Goal: Task Accomplishment & Management: Manage account settings

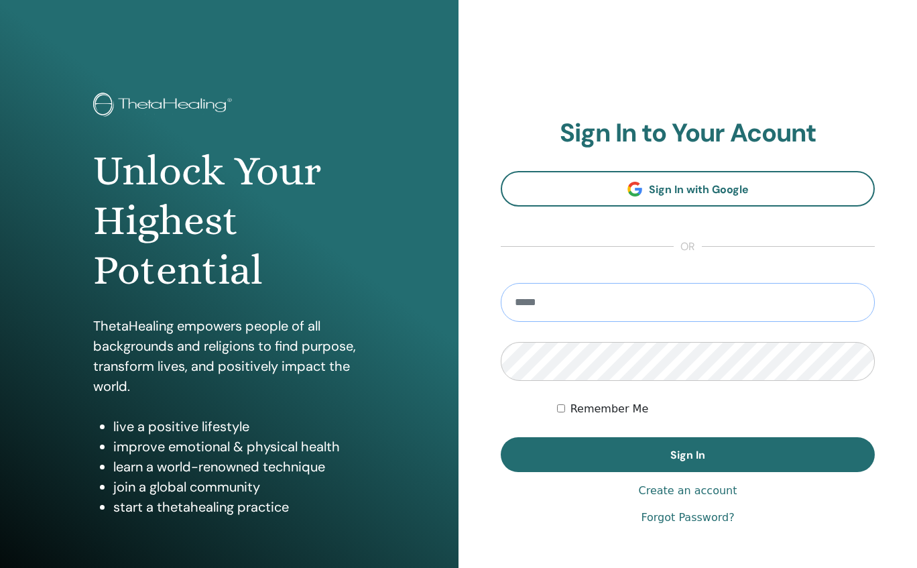
type input "**********"
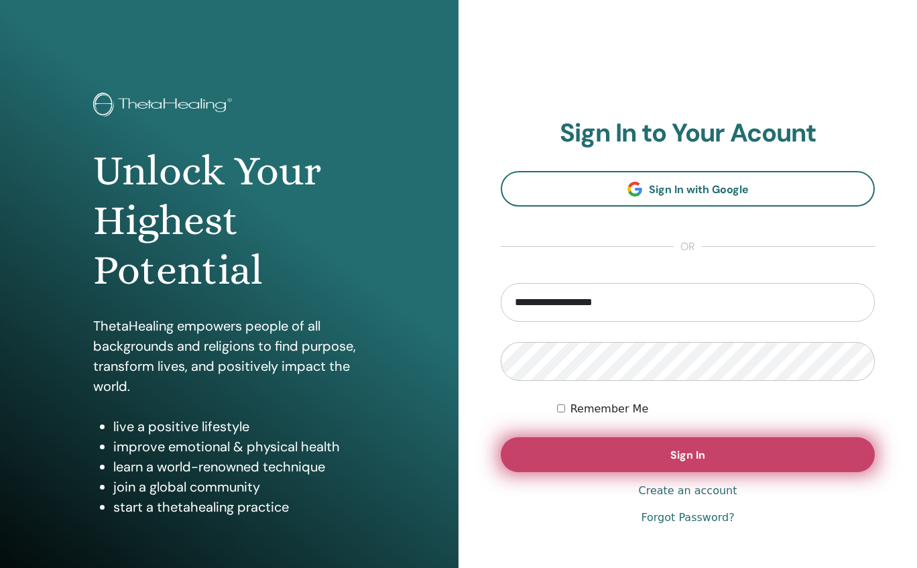
click at [644, 449] on button "Sign In" at bounding box center [688, 454] width 374 height 35
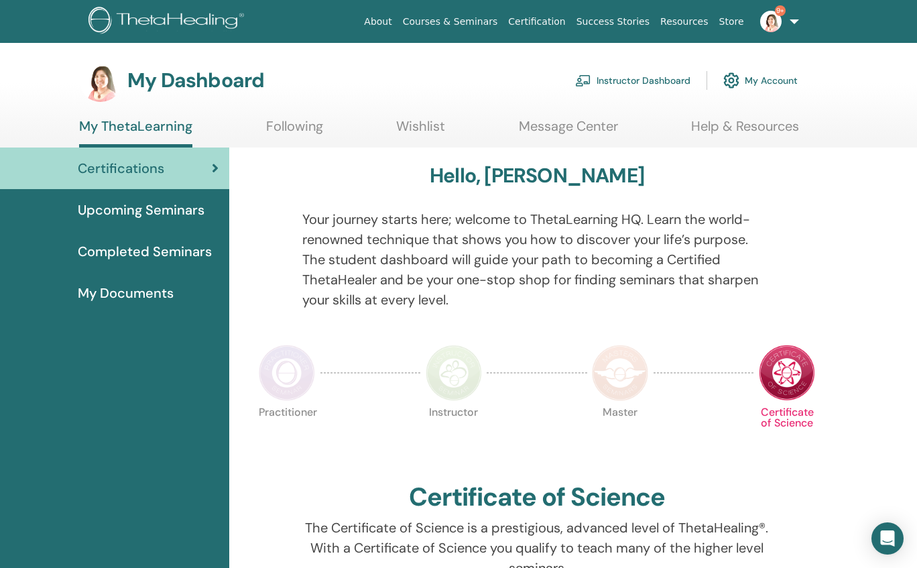
click at [655, 75] on link "Instructor Dashboard" at bounding box center [632, 80] width 115 height 29
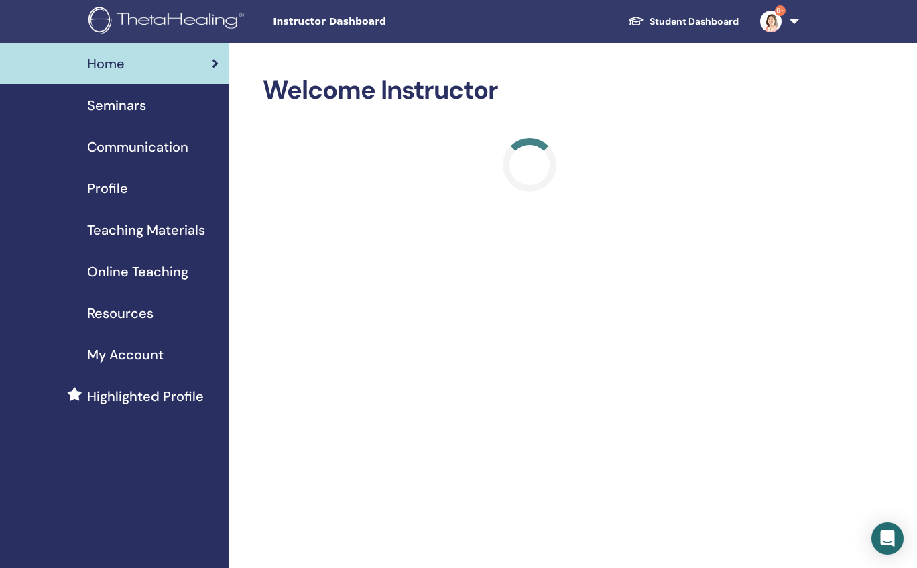
click at [99, 107] on span "Seminars" at bounding box center [116, 105] width 59 height 20
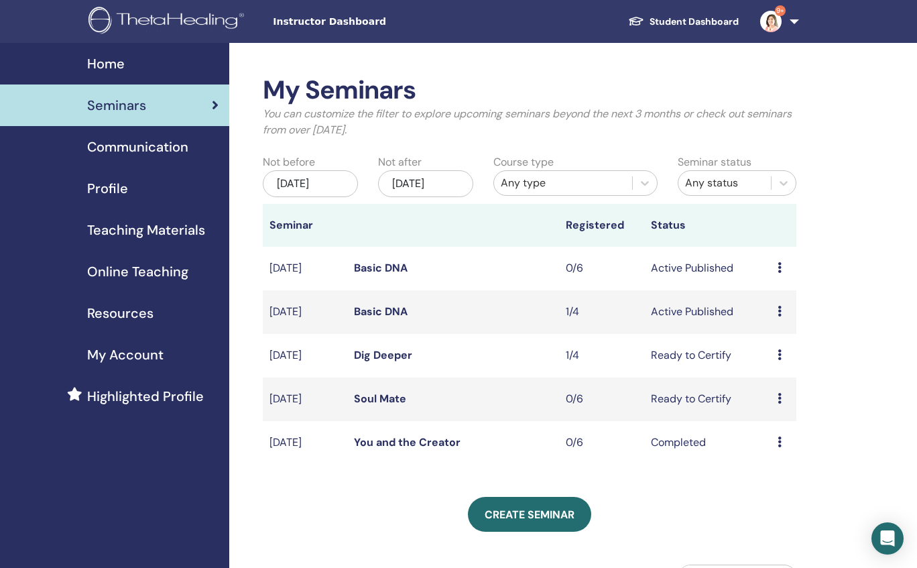
click at [779, 354] on icon at bounding box center [780, 354] width 4 height 11
click at [383, 355] on link "Dig Deeper" at bounding box center [383, 355] width 58 height 14
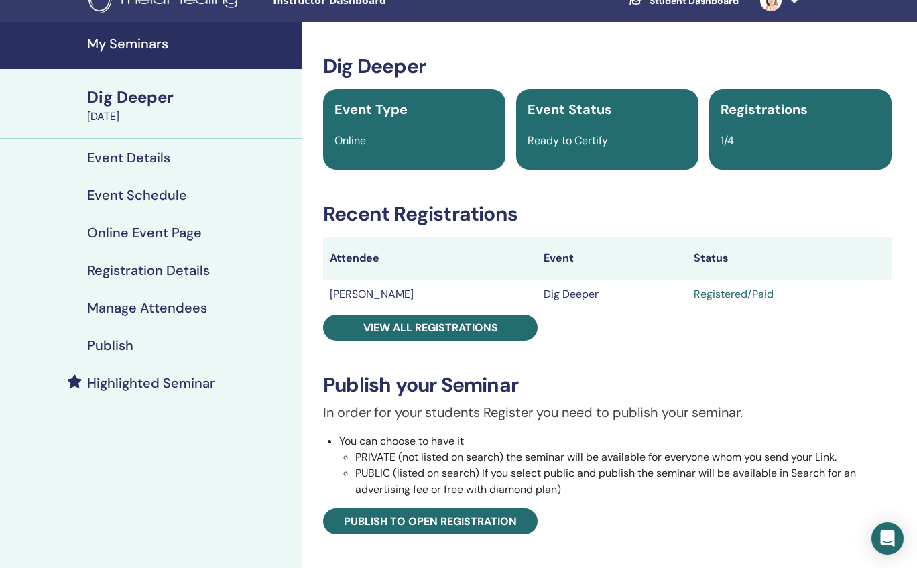
scroll to position [124, 0]
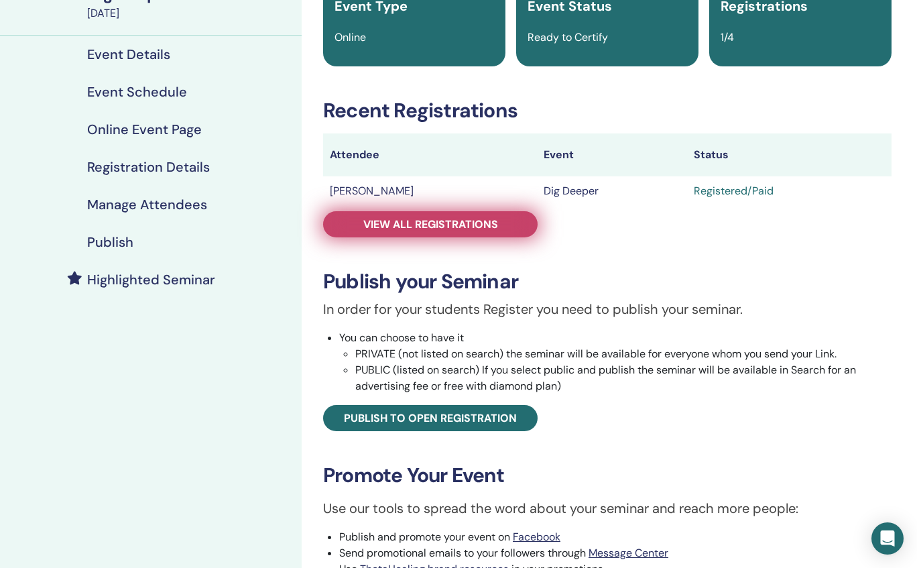
click at [481, 221] on span "View all registrations" at bounding box center [430, 224] width 135 height 14
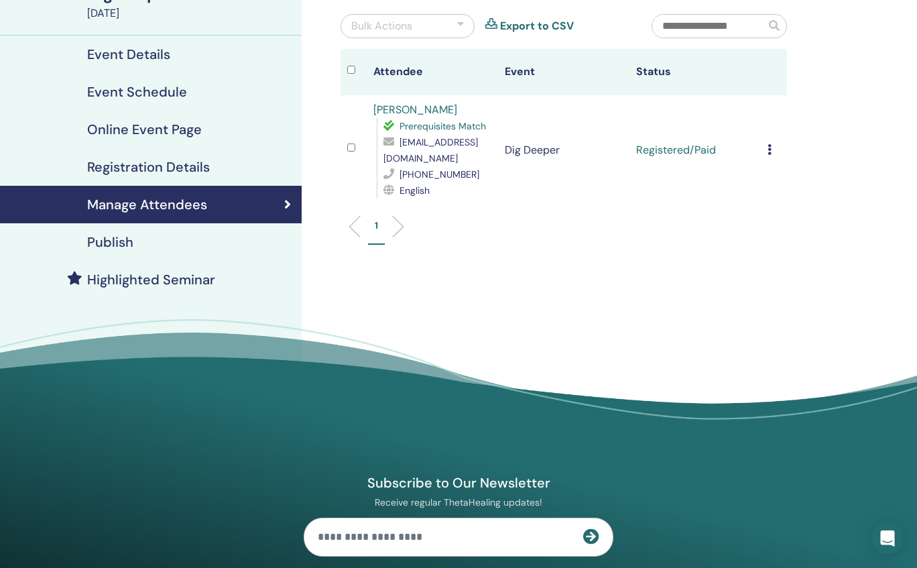
click at [768, 150] on icon at bounding box center [770, 149] width 4 height 11
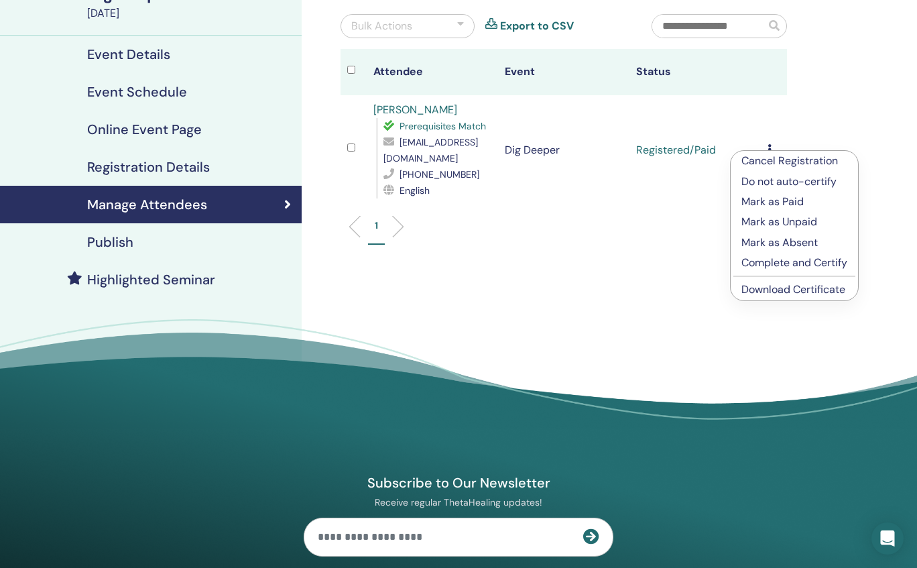
click at [792, 266] on p "Complete and Certify" at bounding box center [795, 263] width 106 height 16
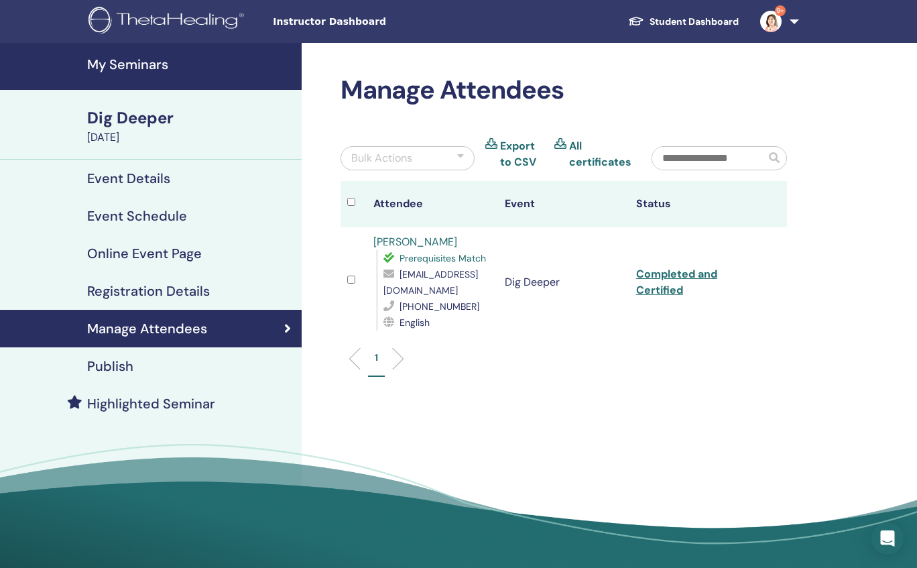
click at [153, 69] on h4 "My Seminars" at bounding box center [190, 64] width 206 height 16
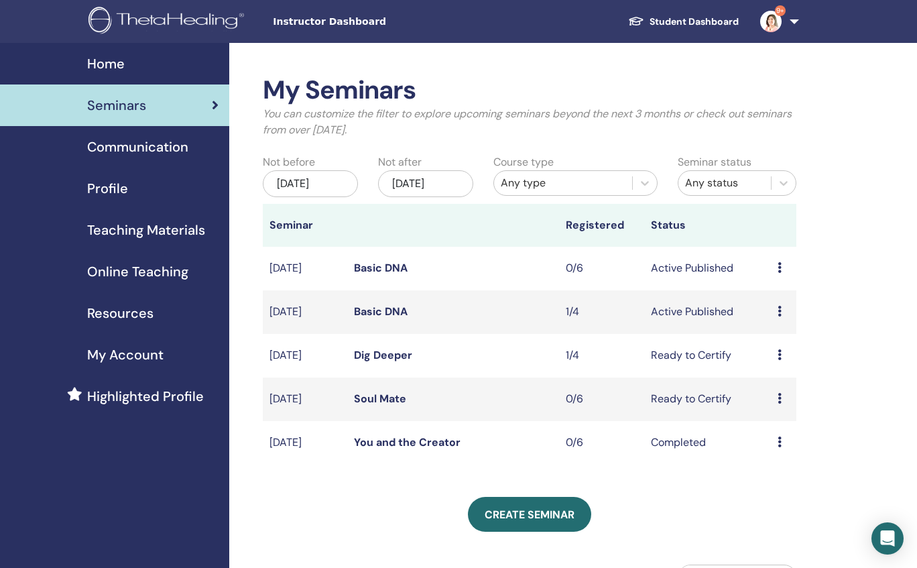
click at [777, 311] on td "Preview Edit Attendees Cancel" at bounding box center [783, 312] width 25 height 44
click at [371, 308] on link "Basic DNA" at bounding box center [381, 311] width 54 height 14
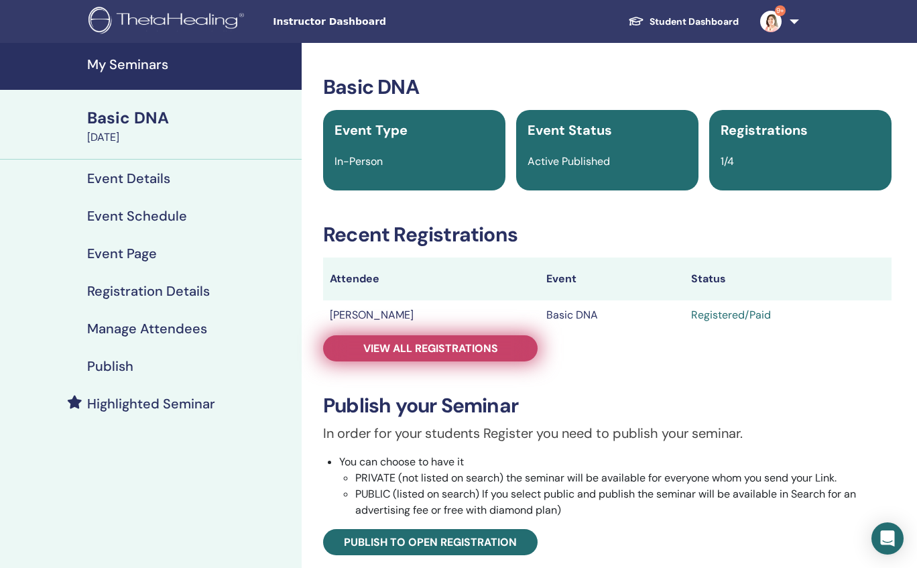
click at [463, 350] on span "View all registrations" at bounding box center [430, 348] width 135 height 14
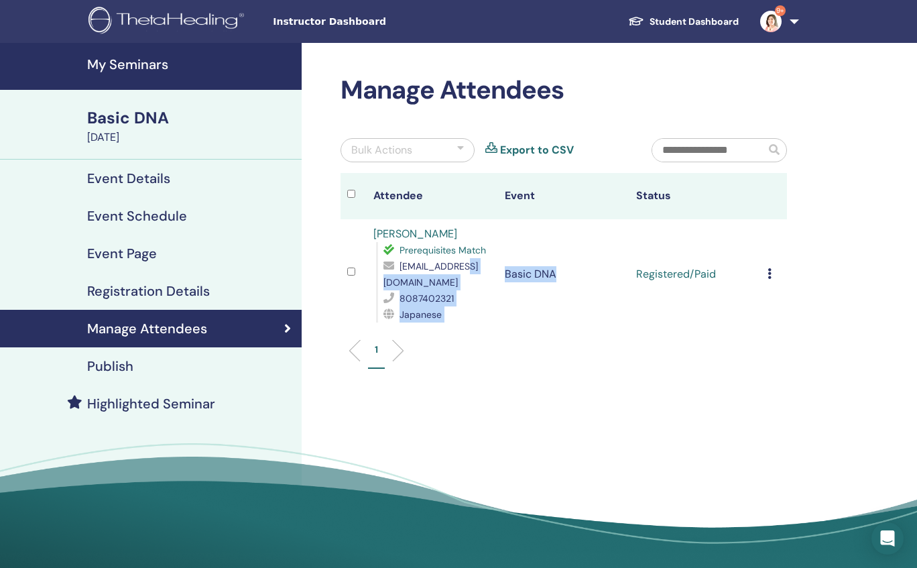
drag, startPoint x: 529, startPoint y: 285, endPoint x: 453, endPoint y: 285, distance: 75.8
click at [453, 285] on tr "Tomomi Kramer Prerequisites Match tomo@kramertherapeutics.com 8087402321 Japane…" at bounding box center [564, 274] width 447 height 110
click at [548, 349] on ul "1" at bounding box center [564, 356] width 424 height 26
drag, startPoint x: 524, startPoint y: 284, endPoint x: 381, endPoint y: 284, distance: 142.1
click at [381, 284] on tr "Tomomi Kramer Prerequisites Match tomo@kramertherapeutics.com 8087402321 Japane…" at bounding box center [564, 274] width 447 height 110
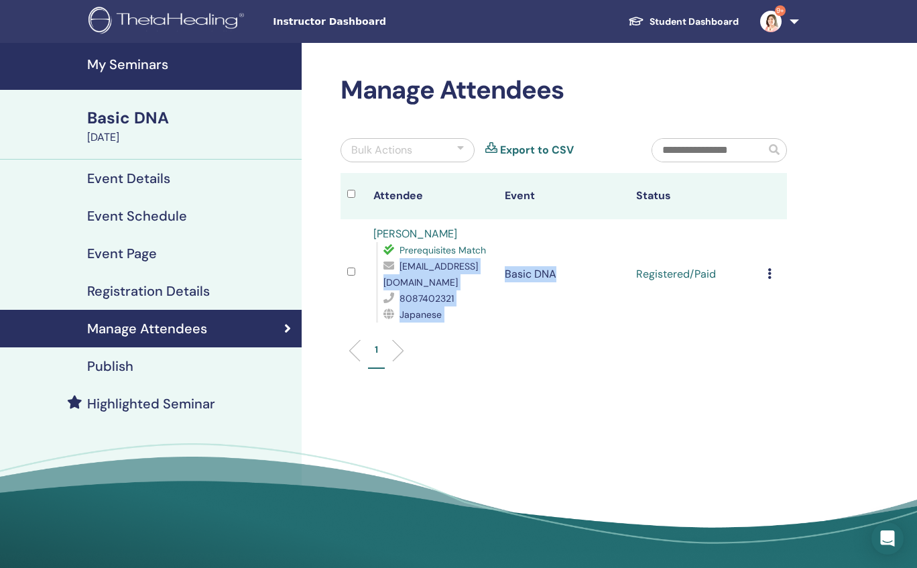
copy tr "tomo@kramertherapeutics.com 8087402321 Japanese Basic DNA"
click at [731, 96] on h2 "Manage Attendees" at bounding box center [564, 90] width 447 height 31
click at [797, 21] on link "9+" at bounding box center [777, 21] width 55 height 43
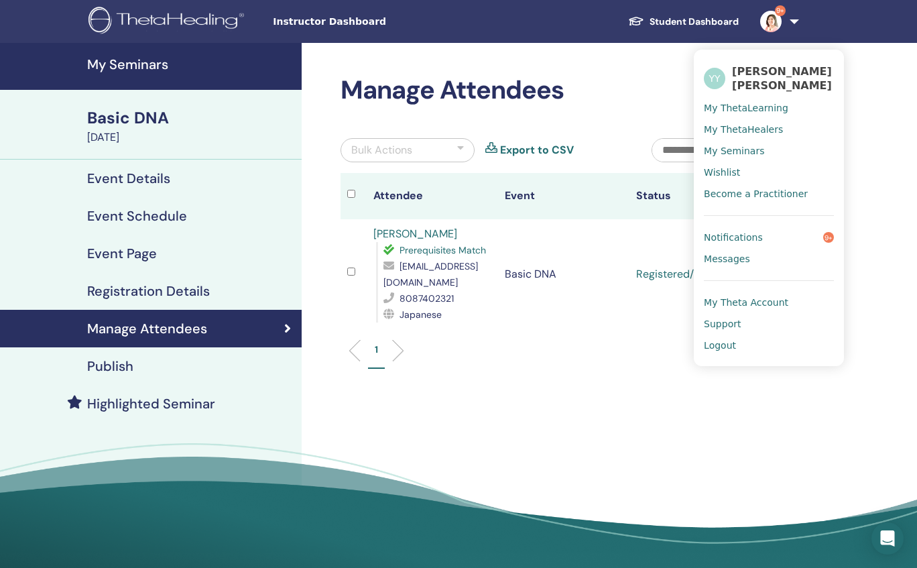
click at [723, 341] on span "Logout" at bounding box center [720, 345] width 32 height 12
